Goal: Task Accomplishment & Management: Manage account settings

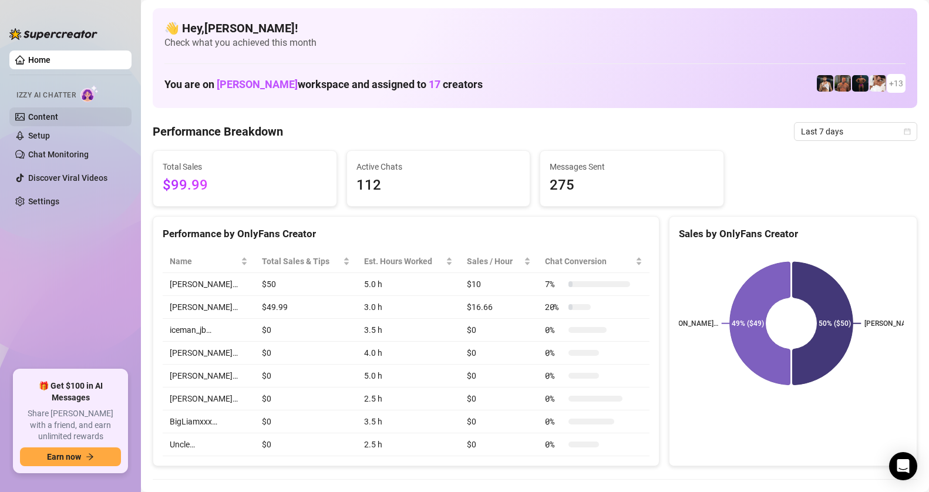
click at [41, 112] on link "Content" at bounding box center [43, 116] width 30 height 9
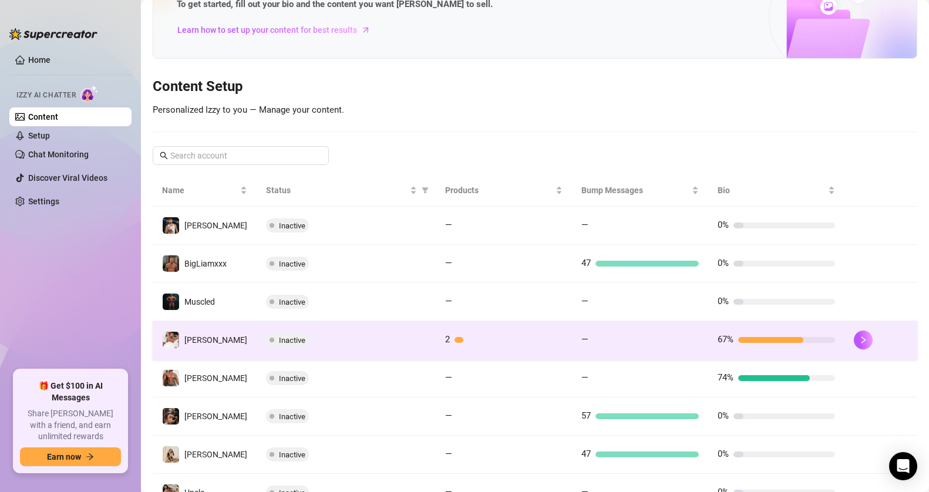
scroll to position [59, 0]
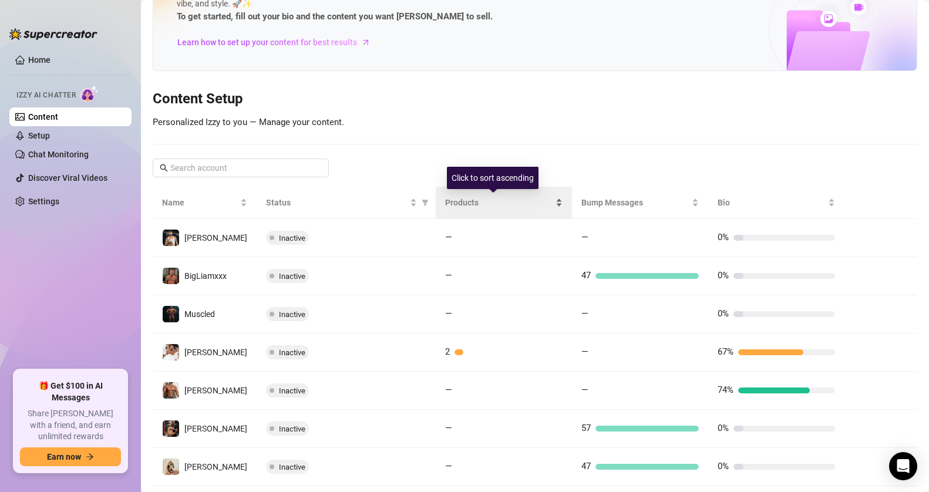
click at [547, 206] on div "Products" at bounding box center [503, 202] width 117 height 13
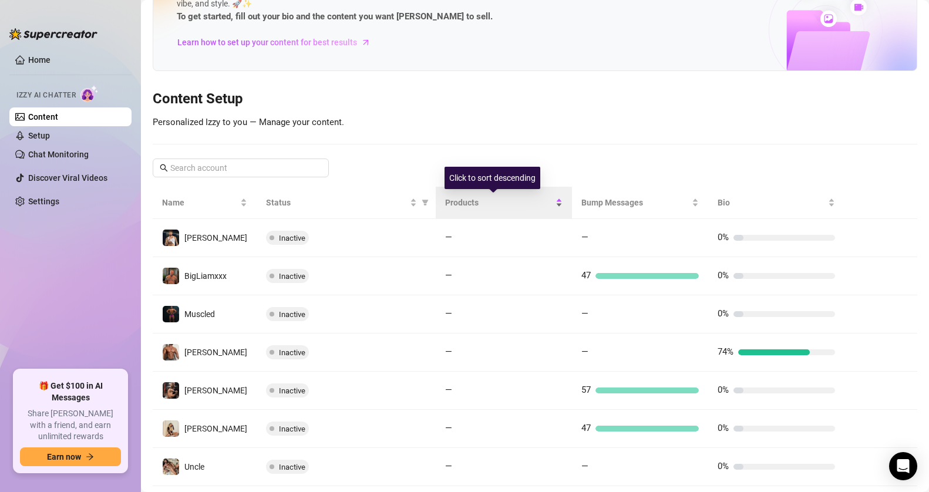
click at [547, 206] on div "Products" at bounding box center [503, 202] width 117 height 13
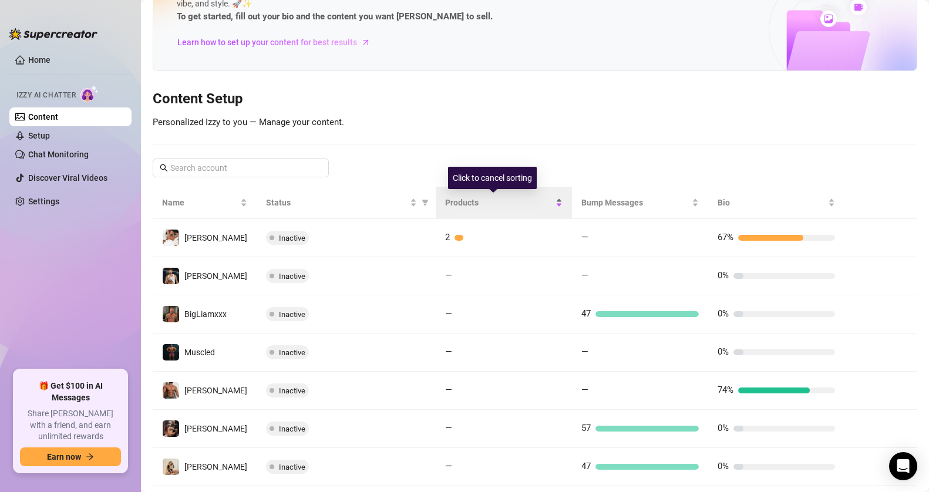
click at [547, 200] on div "Products" at bounding box center [503, 202] width 117 height 13
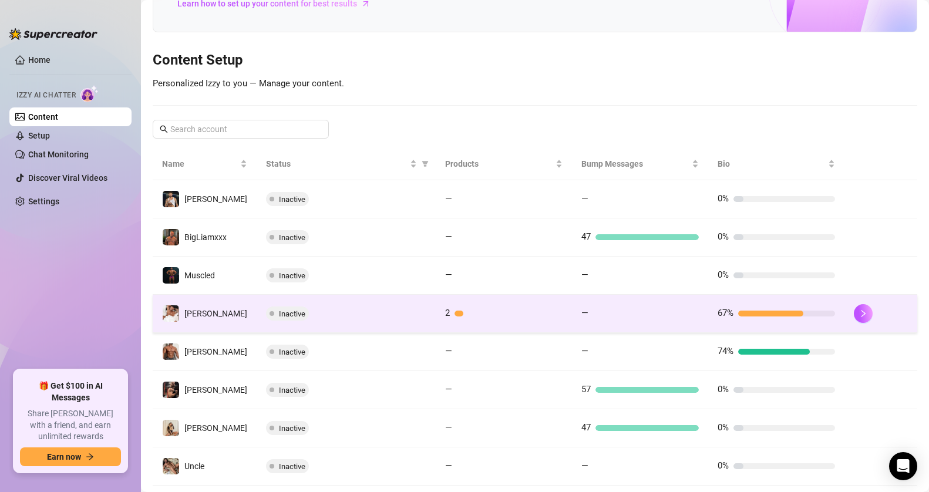
scroll to position [117, 0]
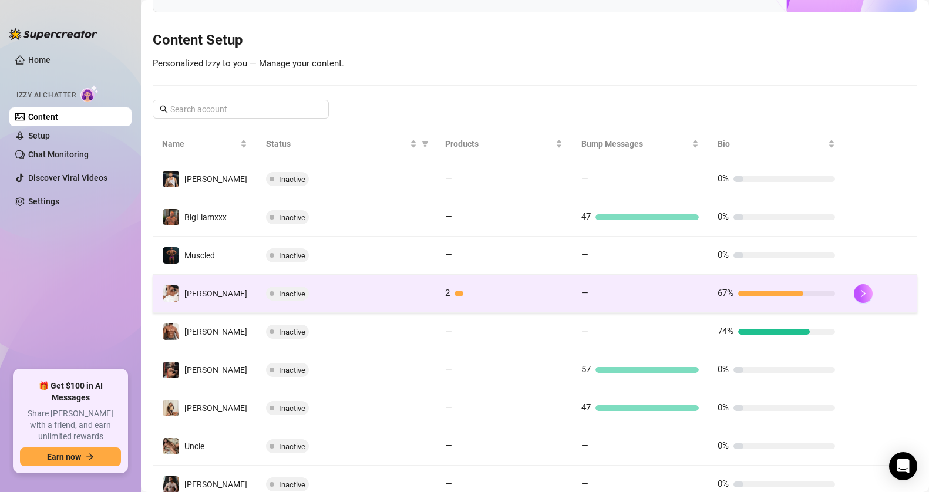
click at [201, 293] on span "[PERSON_NAME]" at bounding box center [215, 293] width 63 height 9
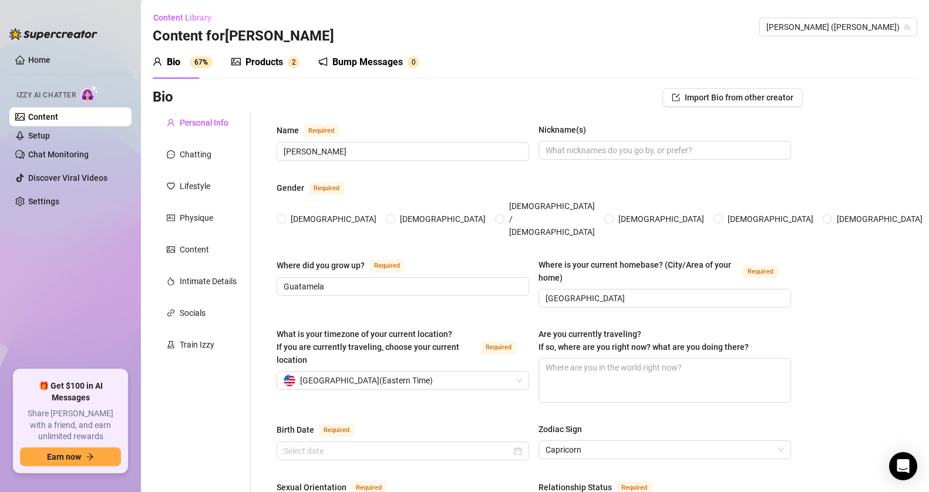
radio input "true"
type input "[DATE]"
click at [214, 158] on div "Chatting" at bounding box center [202, 154] width 98 height 22
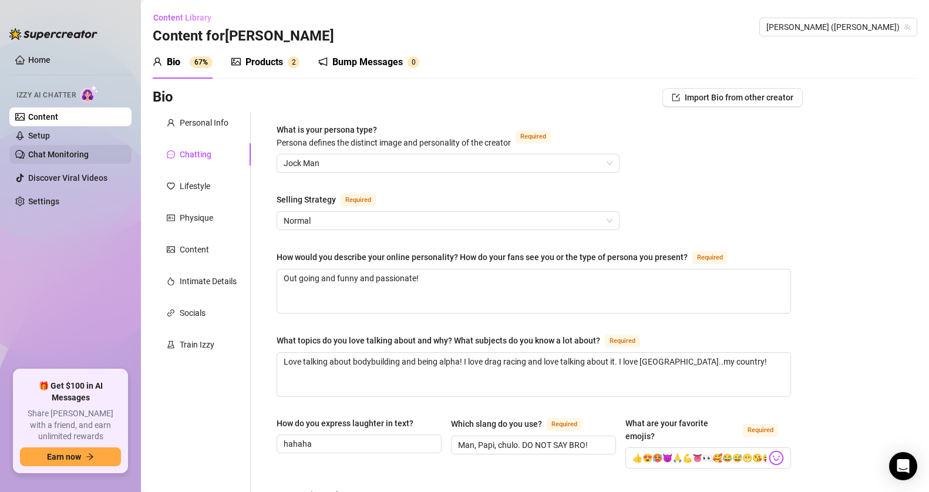
click at [43, 151] on link "Chat Monitoring" at bounding box center [58, 154] width 60 height 9
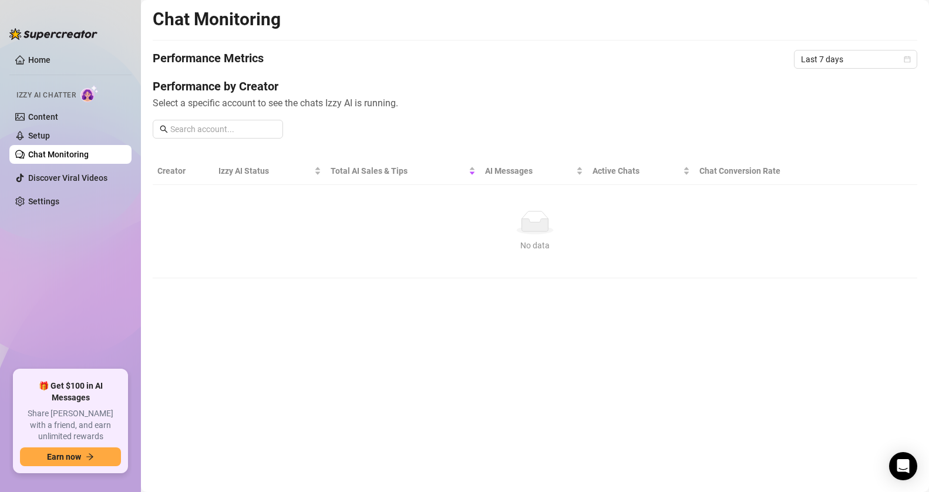
click at [66, 94] on span "Izzy AI Chatter" at bounding box center [45, 95] width 59 height 11
click at [40, 45] on div at bounding box center [53, 28] width 88 height 35
click at [35, 63] on link "Home" at bounding box center [39, 59] width 22 height 9
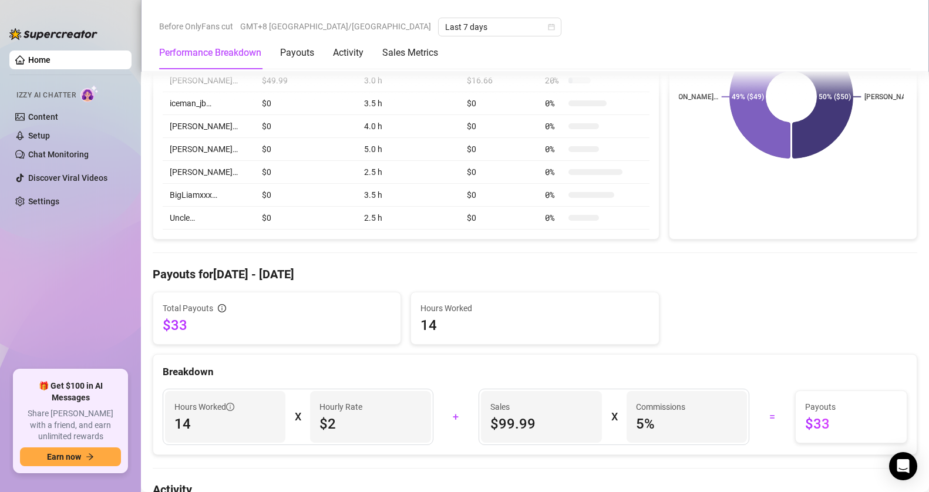
scroll to position [235, 0]
